Goal: Find specific page/section: Find specific page/section

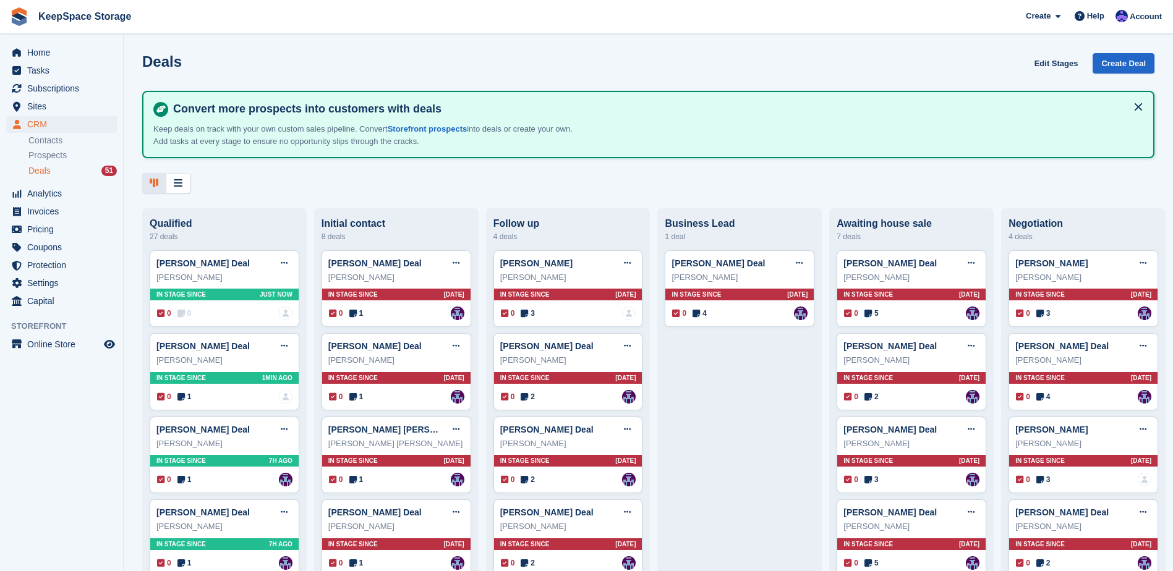
drag, startPoint x: 0, startPoint y: 0, endPoint x: 24, endPoint y: 28, distance: 36.8
click at [24, 28] on link at bounding box center [19, 16] width 28 height 28
click at [22, 23] on img at bounding box center [19, 16] width 19 height 19
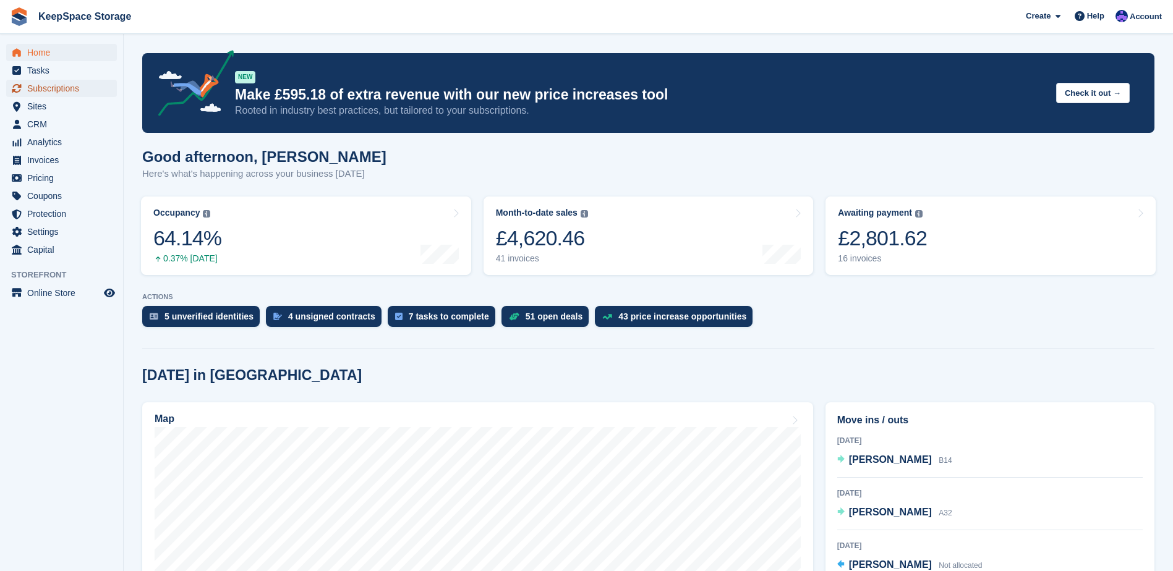
click at [68, 90] on span "Subscriptions" at bounding box center [64, 88] width 74 height 17
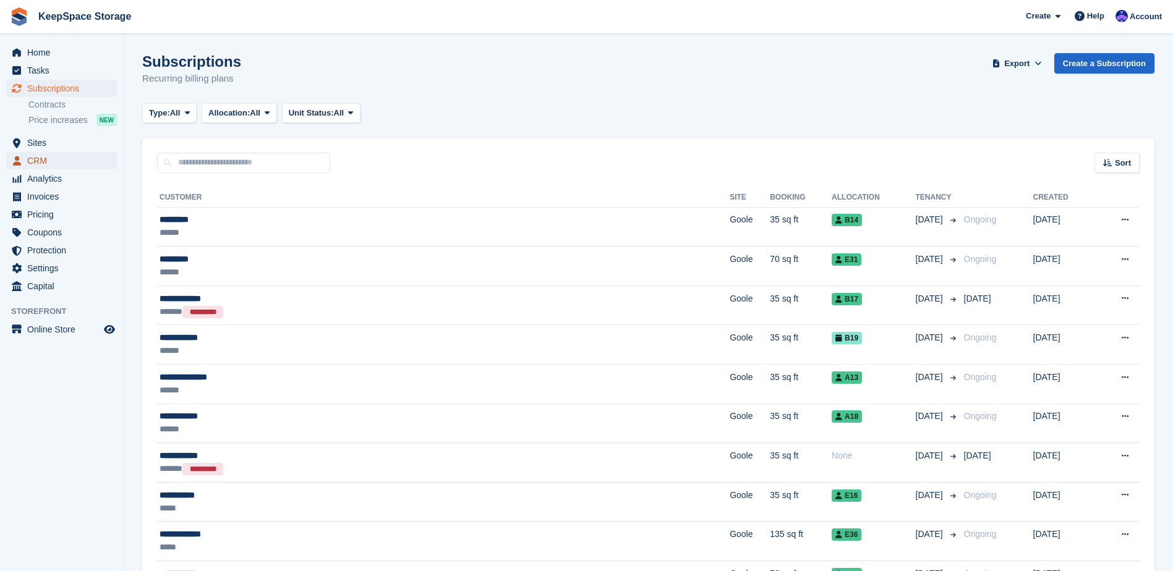
click at [59, 155] on span "CRM" at bounding box center [64, 160] width 74 height 17
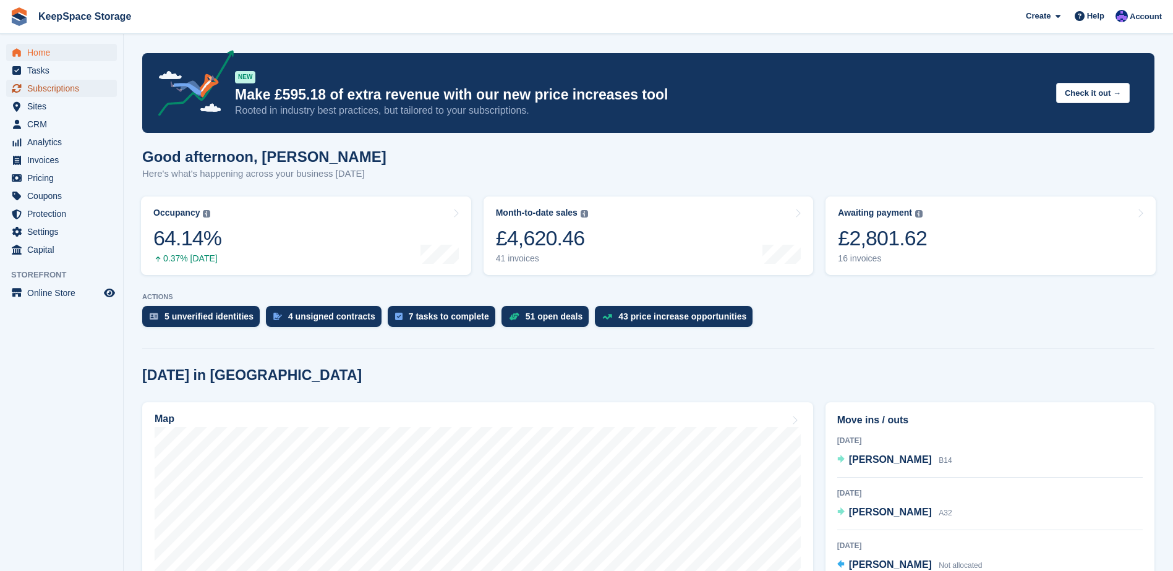
drag, startPoint x: 35, startPoint y: 88, endPoint x: 41, endPoint y: 93, distance: 8.4
click at [35, 88] on span "Subscriptions" at bounding box center [64, 88] width 74 height 17
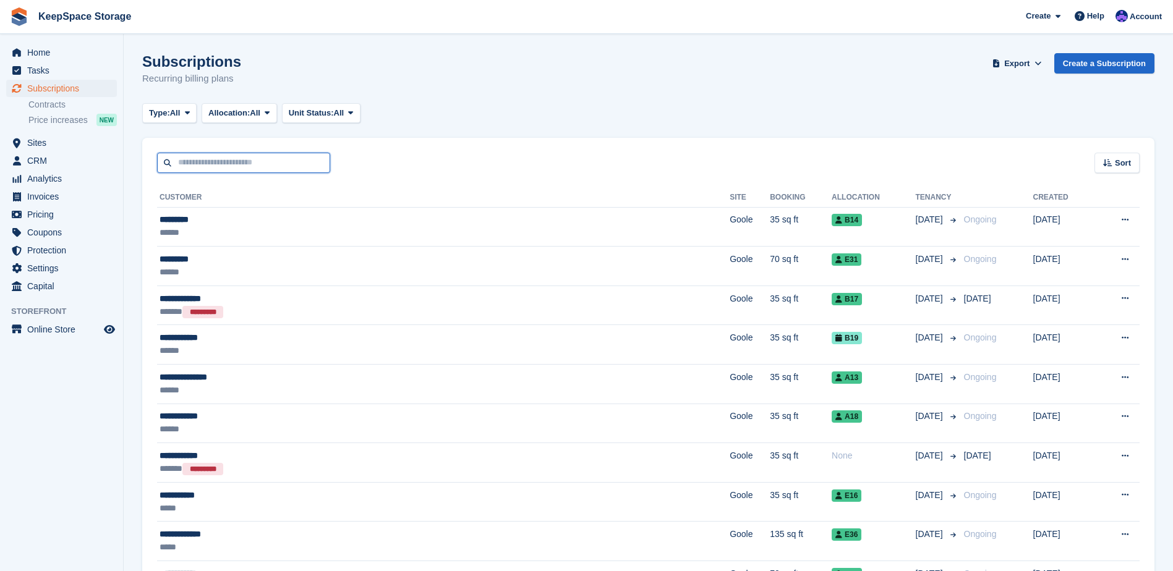
click at [285, 164] on input "text" at bounding box center [243, 163] width 173 height 20
click at [592, 119] on div "Type: All All Upcoming Previous Active Ending Allocation: All All Allocated Una…" at bounding box center [648, 113] width 1012 height 20
